Goal: Transaction & Acquisition: Purchase product/service

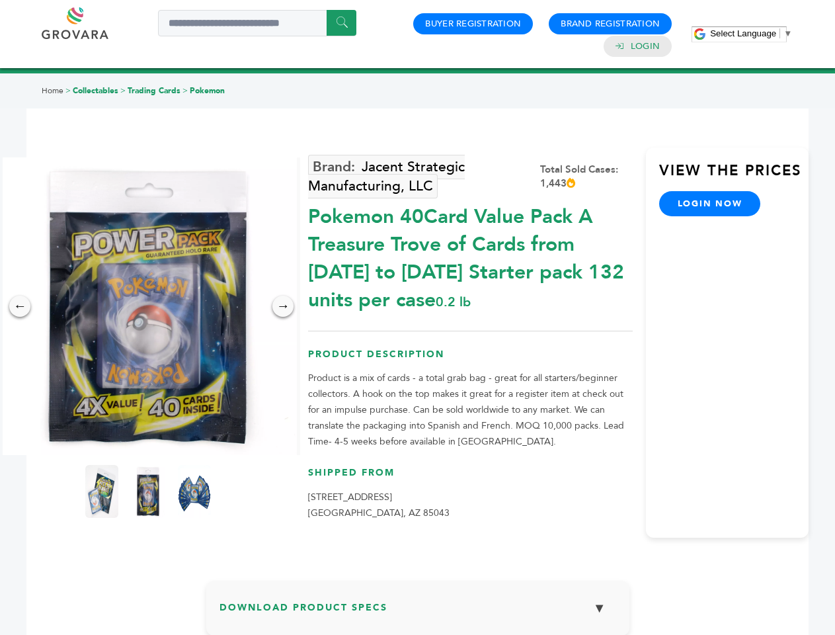
click at [751, 33] on span "Select Language" at bounding box center [743, 33] width 66 height 10
click at [148, 306] on img at bounding box center [148, 306] width 298 height 298
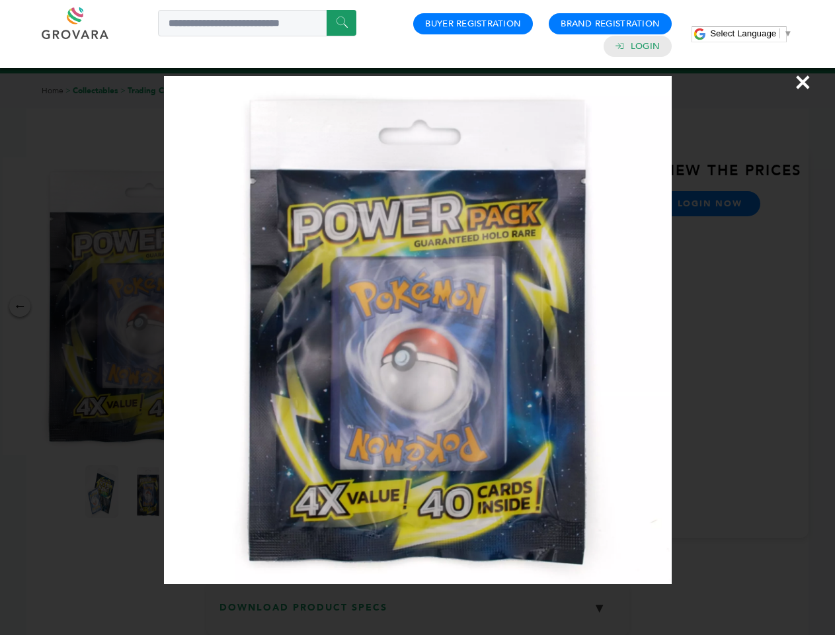
click at [20, 306] on div "×" at bounding box center [417, 317] width 835 height 635
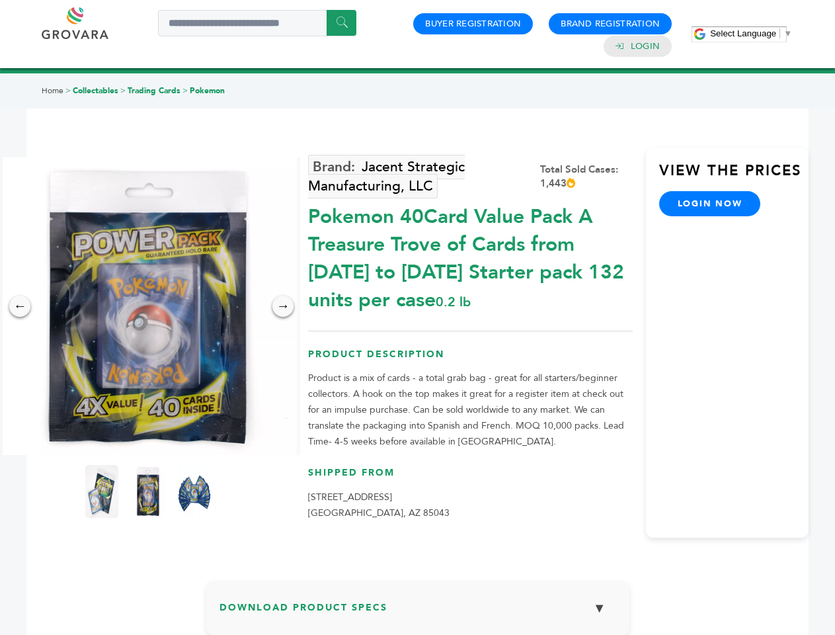
click at [283, 306] on div "→" at bounding box center [283, 306] width 21 height 21
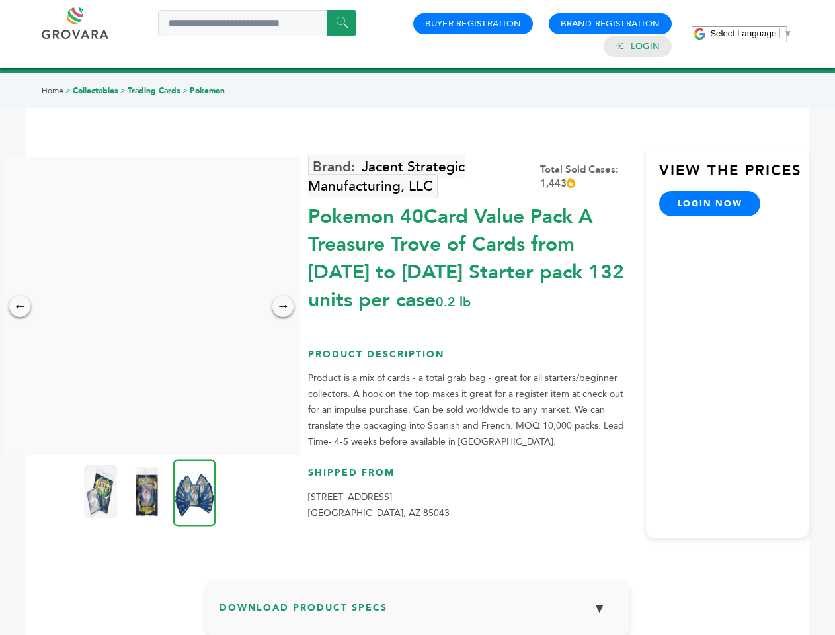
click at [102, 491] on img at bounding box center [100, 491] width 33 height 53
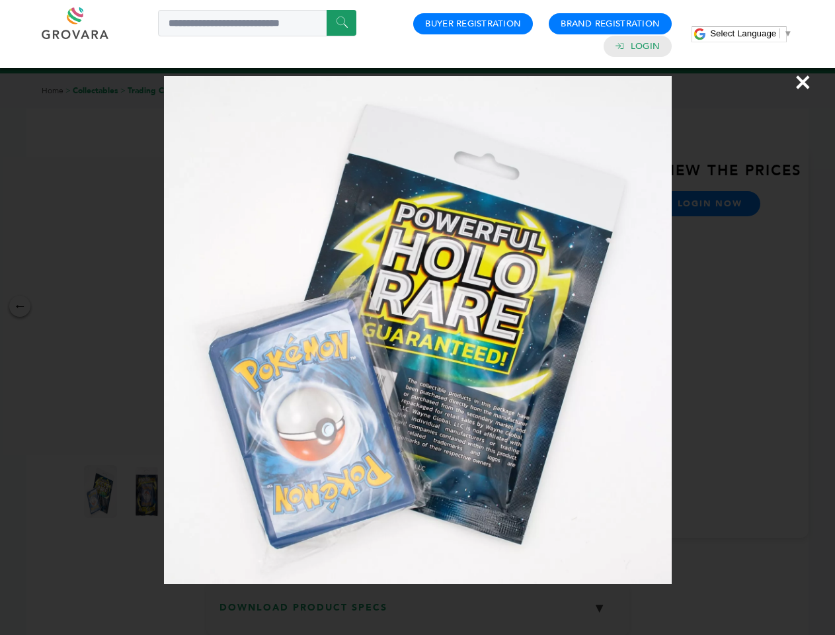
click at [148, 491] on div "×" at bounding box center [417, 317] width 835 height 635
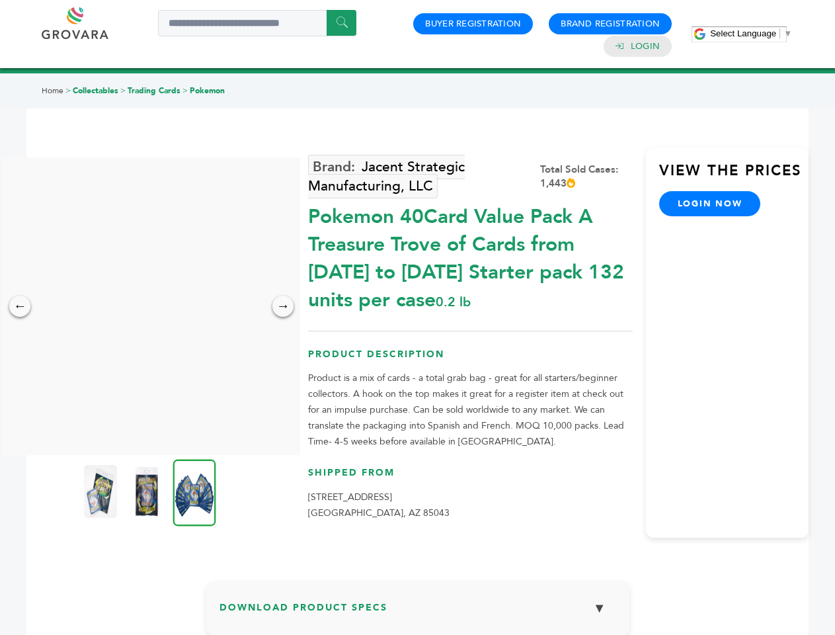
click at [194, 491] on img at bounding box center [194, 492] width 43 height 67
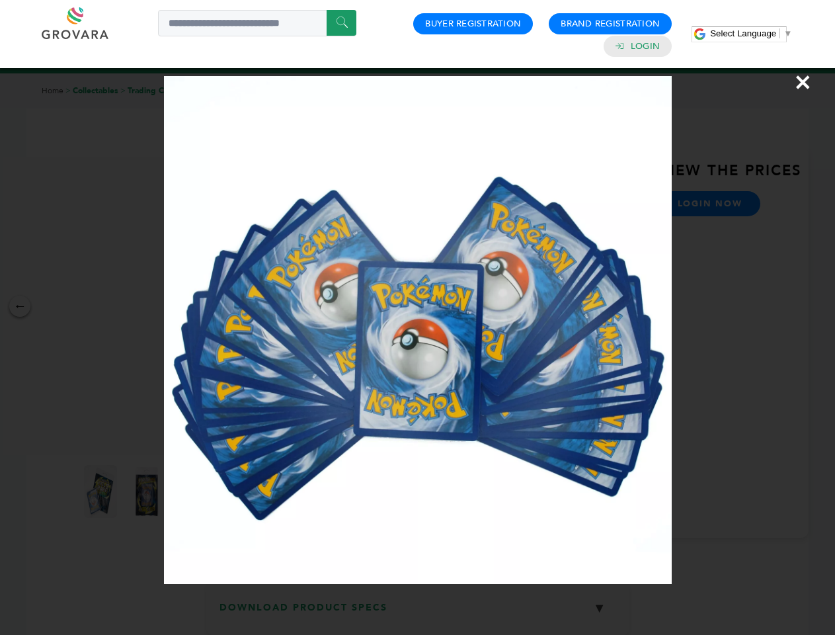
click at [418, 613] on div "×" at bounding box center [417, 317] width 835 height 635
